Goal: Use online tool/utility

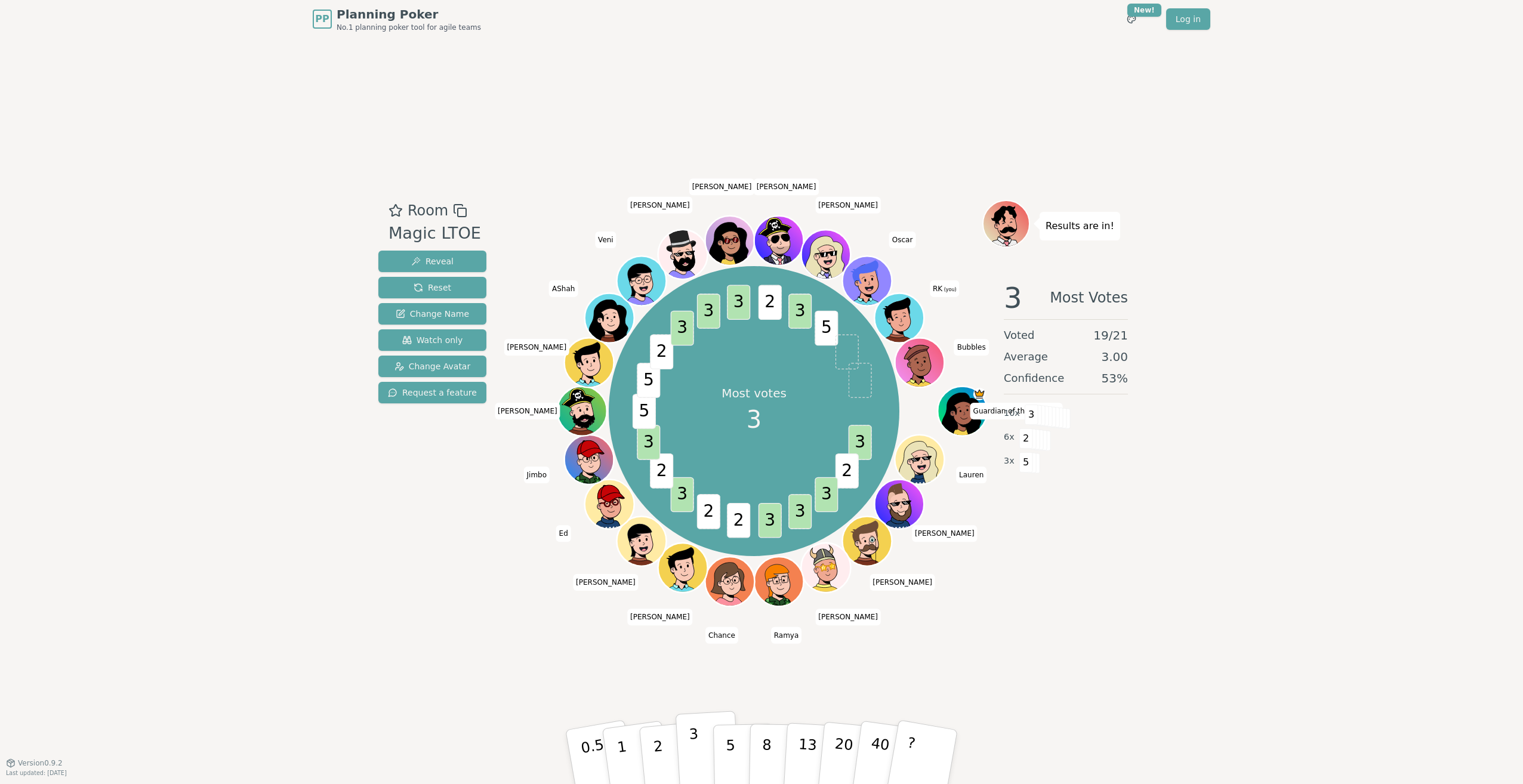
click at [699, 767] on button "3" at bounding box center [708, 757] width 65 height 93
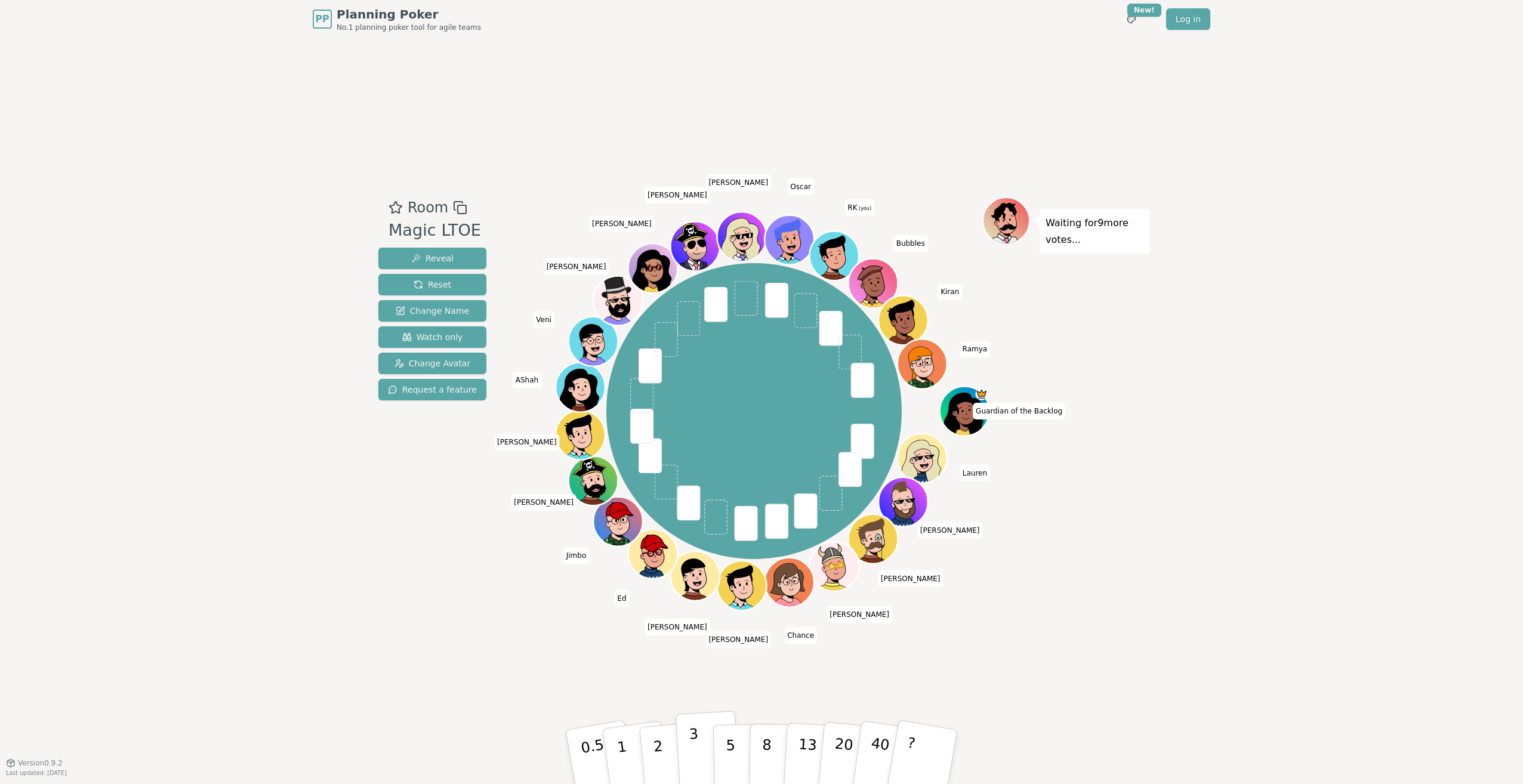
click at [704, 755] on button "3" at bounding box center [708, 757] width 65 height 93
click at [701, 758] on button "3" at bounding box center [708, 757] width 65 height 93
click at [693, 738] on p "3" at bounding box center [695, 758] width 13 height 65
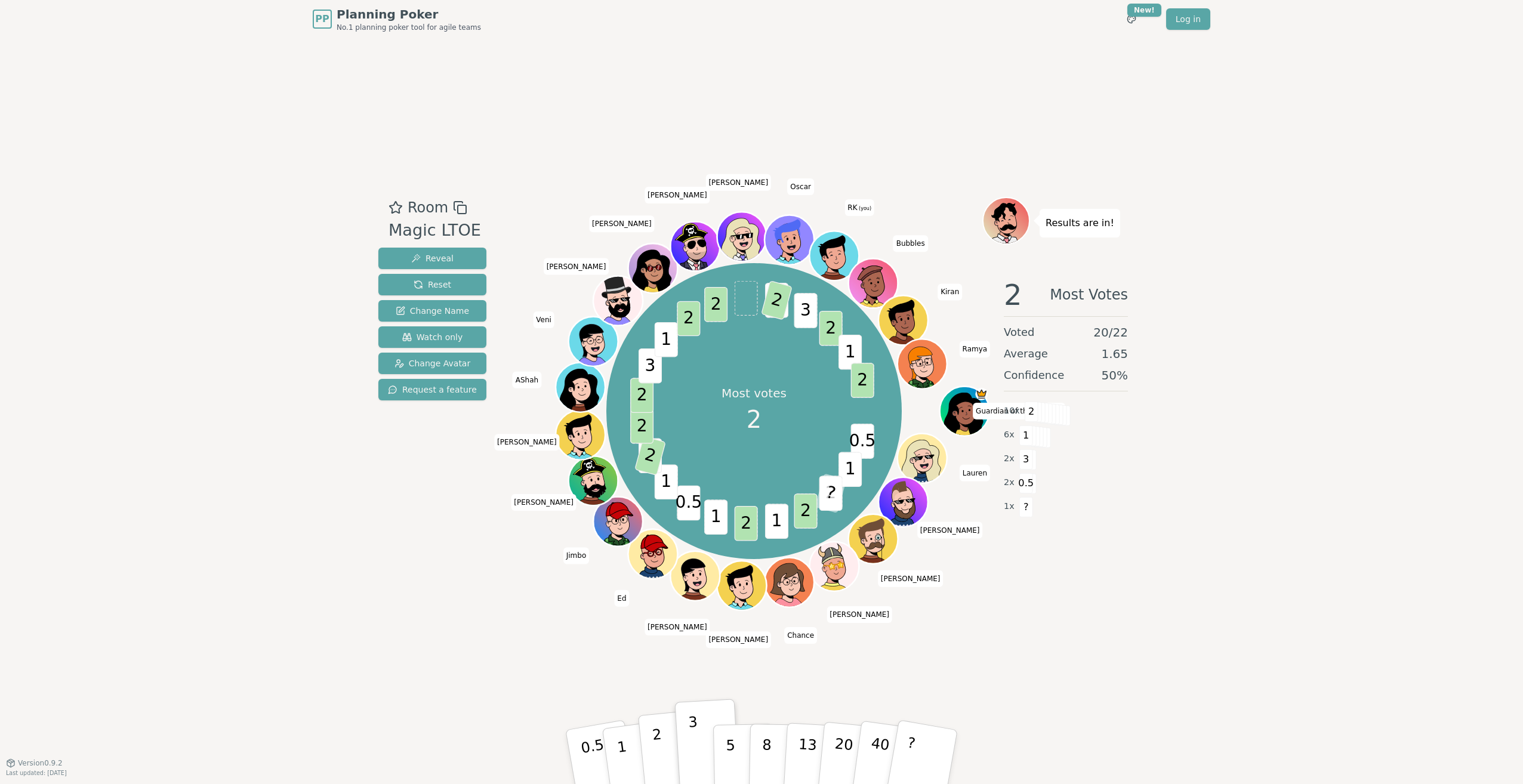
click at [668, 765] on button "2" at bounding box center [671, 758] width 68 height 95
click at [654, 751] on p "2" at bounding box center [658, 758] width 16 height 65
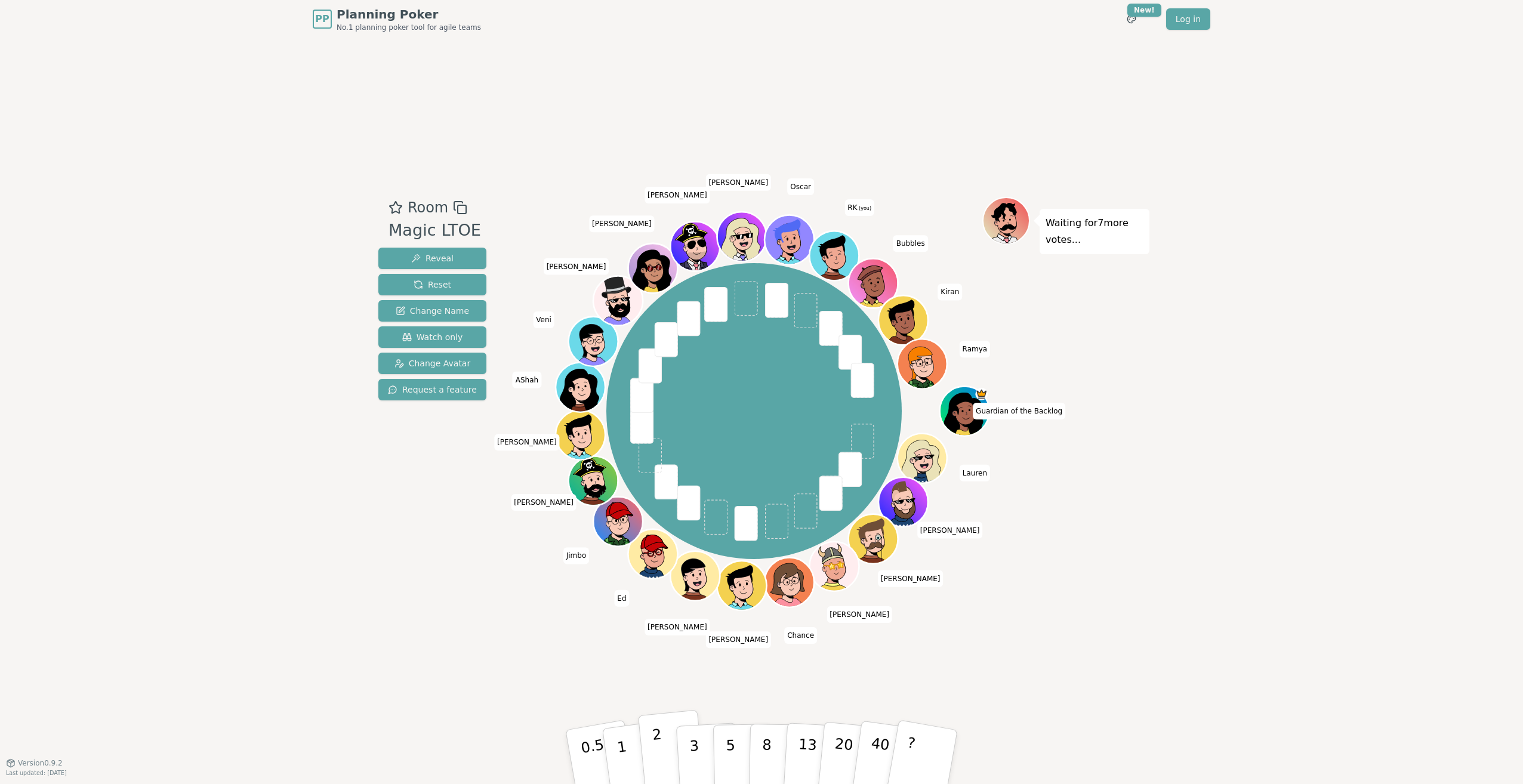
click at [670, 761] on button "2" at bounding box center [671, 758] width 68 height 95
